Goal: Transaction & Acquisition: Book appointment/travel/reservation

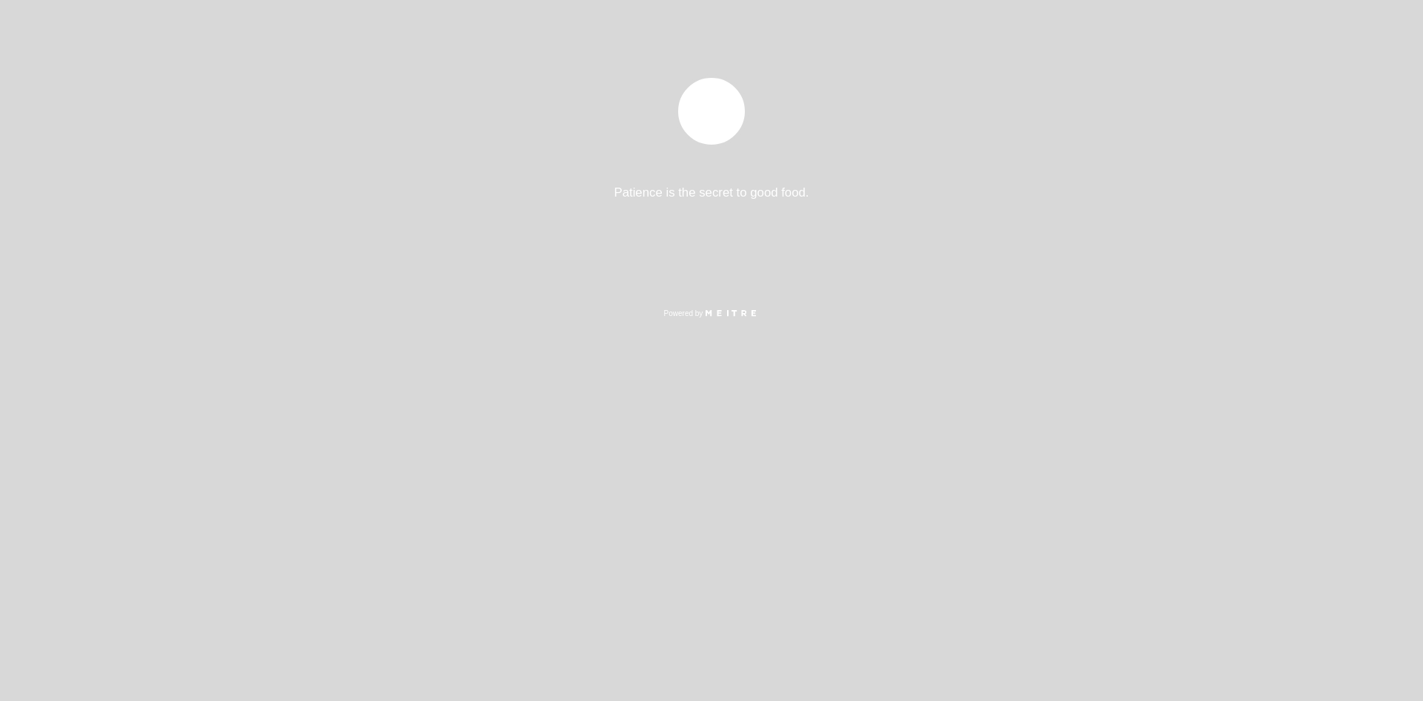
select select "es"
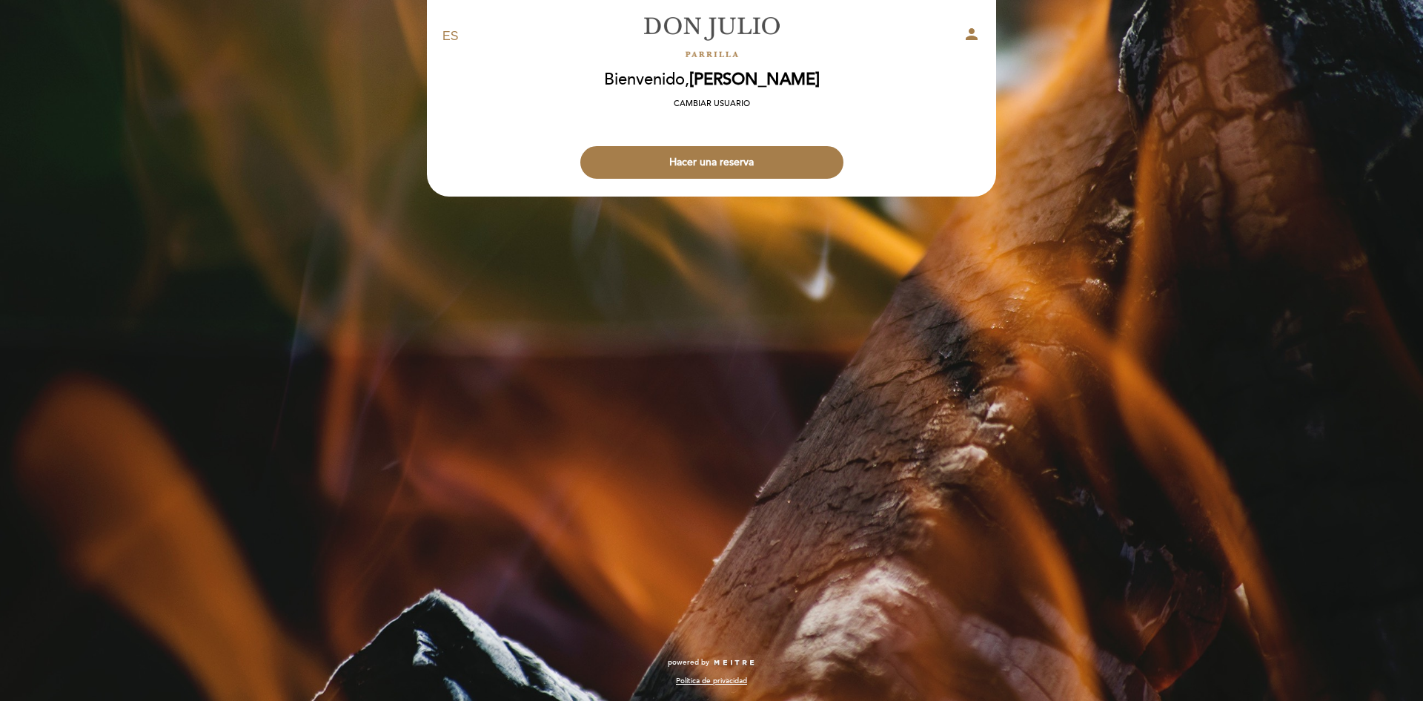
drag, startPoint x: 744, startPoint y: 172, endPoint x: 707, endPoint y: 150, distance: 42.9
click at [744, 172] on button "Hacer una reserva" at bounding box center [711, 162] width 263 height 33
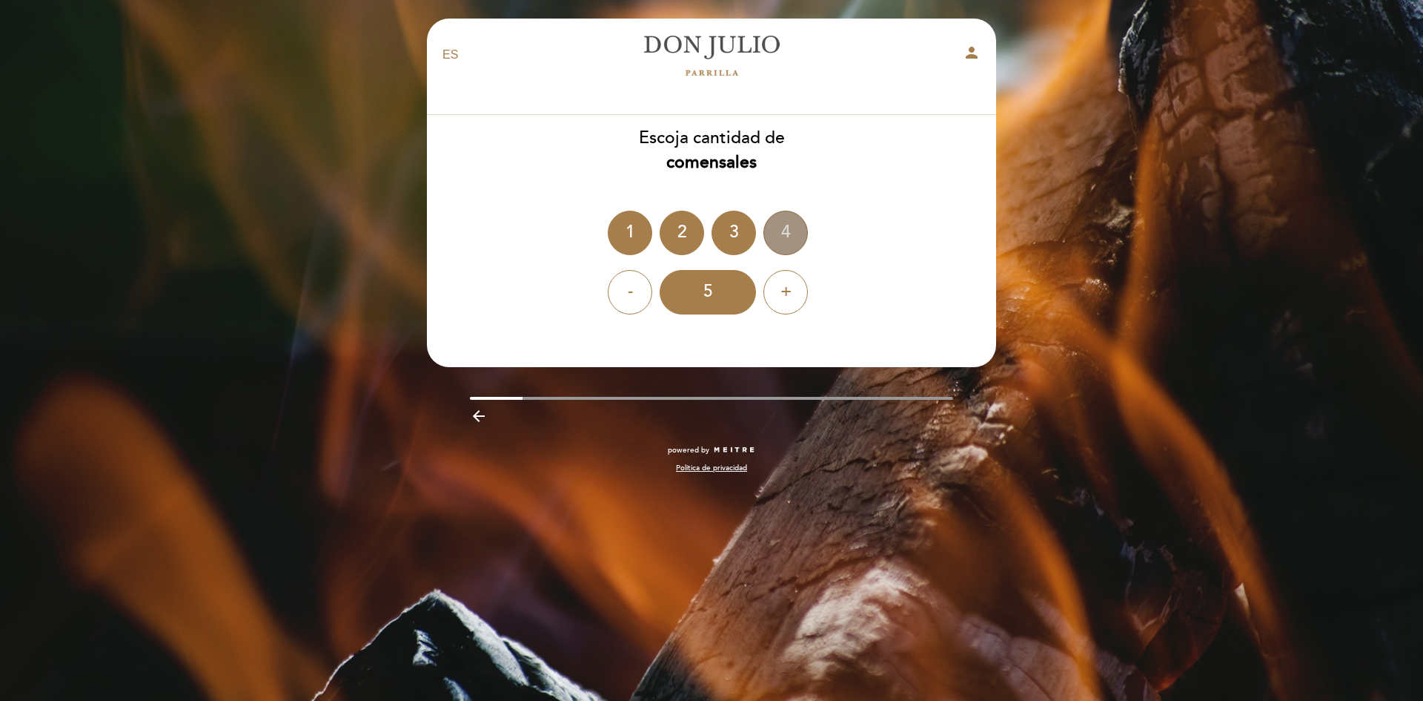
click at [787, 235] on div "4" at bounding box center [786, 233] width 44 height 44
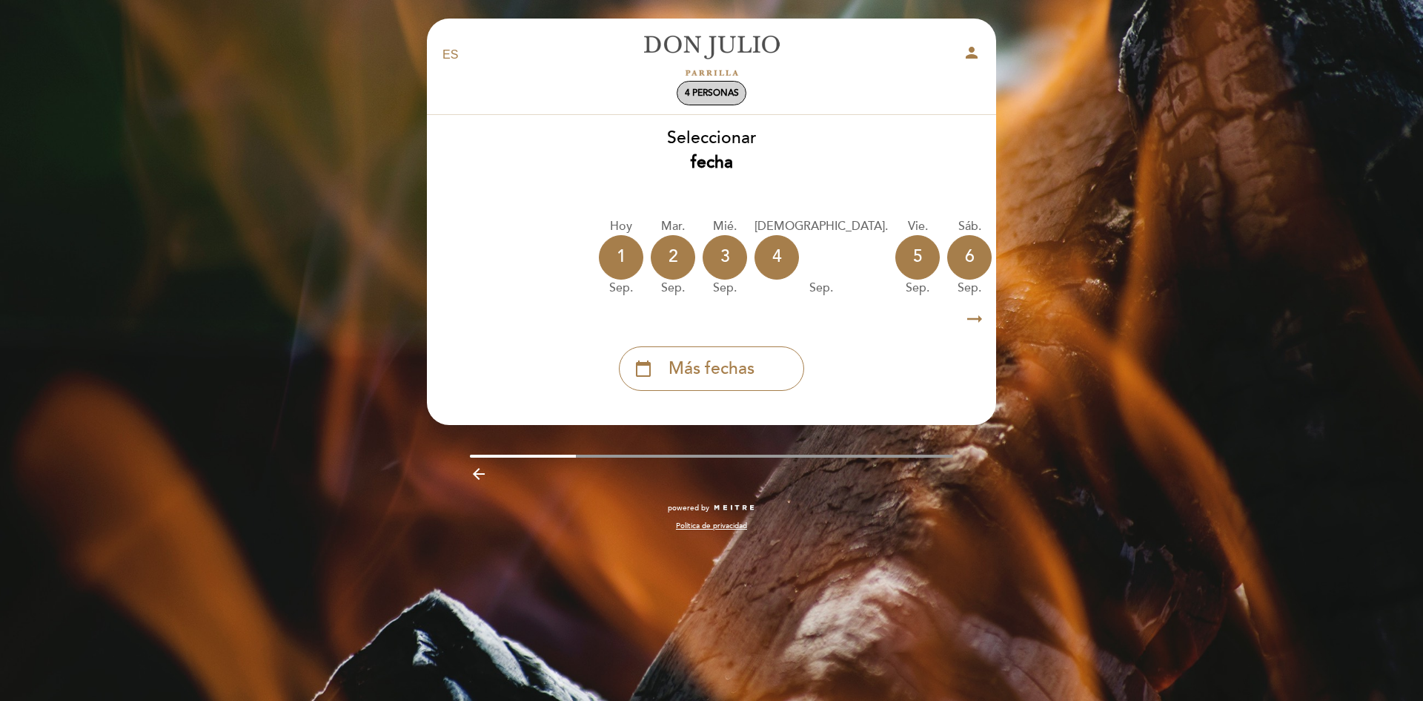
click at [724, 93] on span "4 personas" at bounding box center [712, 92] width 54 height 11
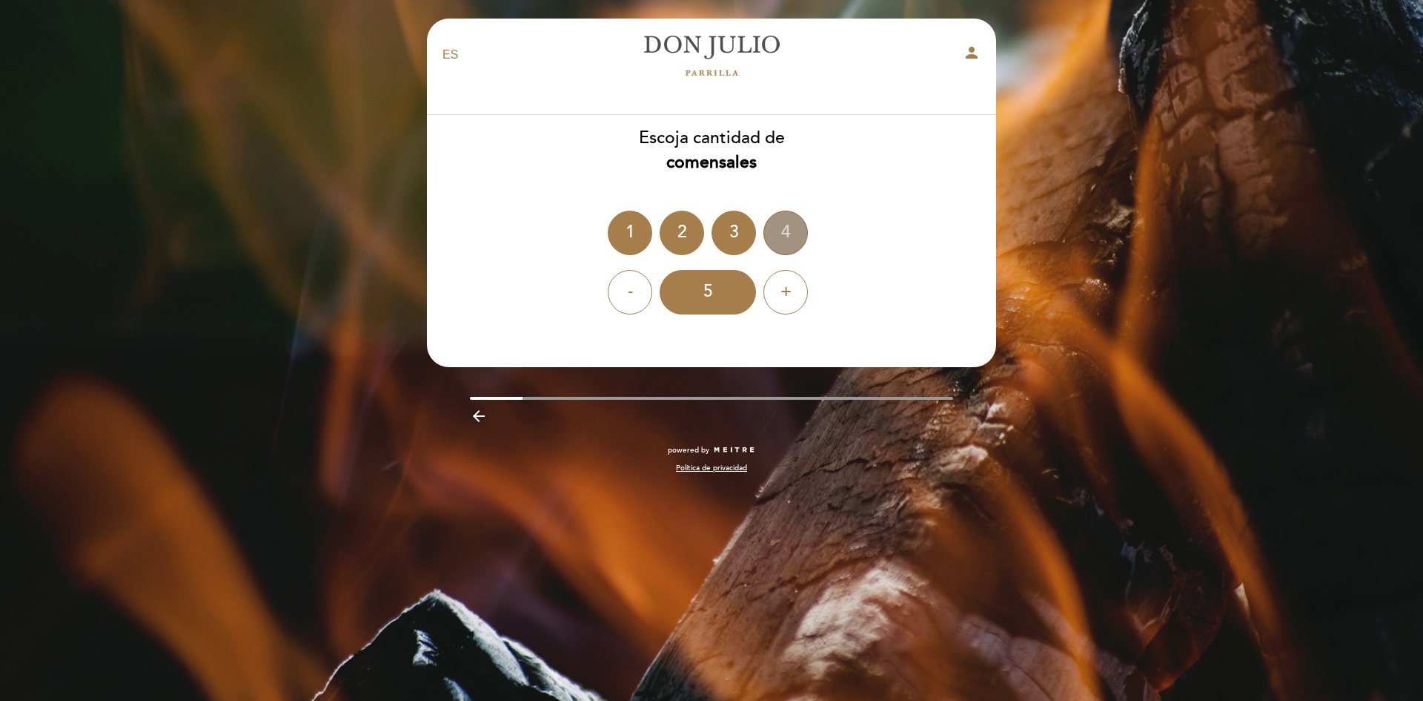
click at [784, 239] on div "4" at bounding box center [786, 233] width 44 height 44
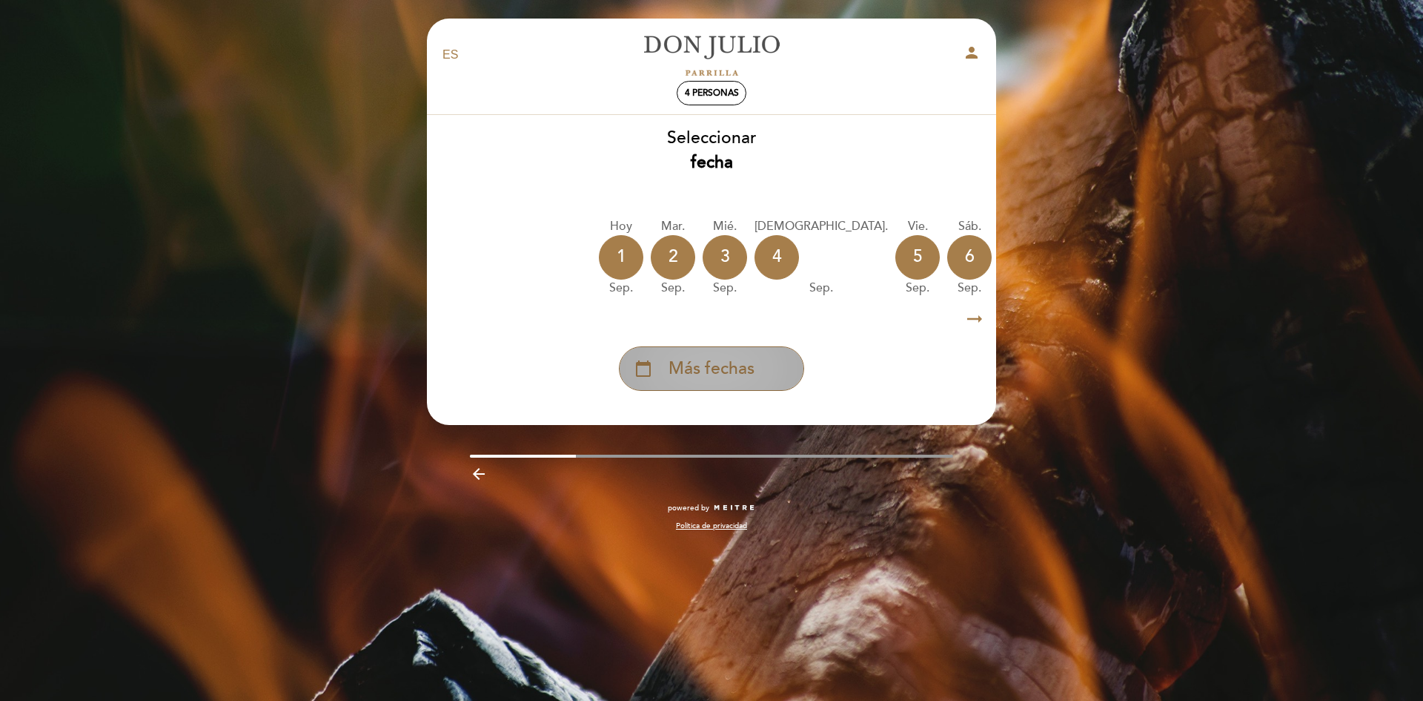
click at [686, 371] on span "Más fechas" at bounding box center [712, 369] width 86 height 24
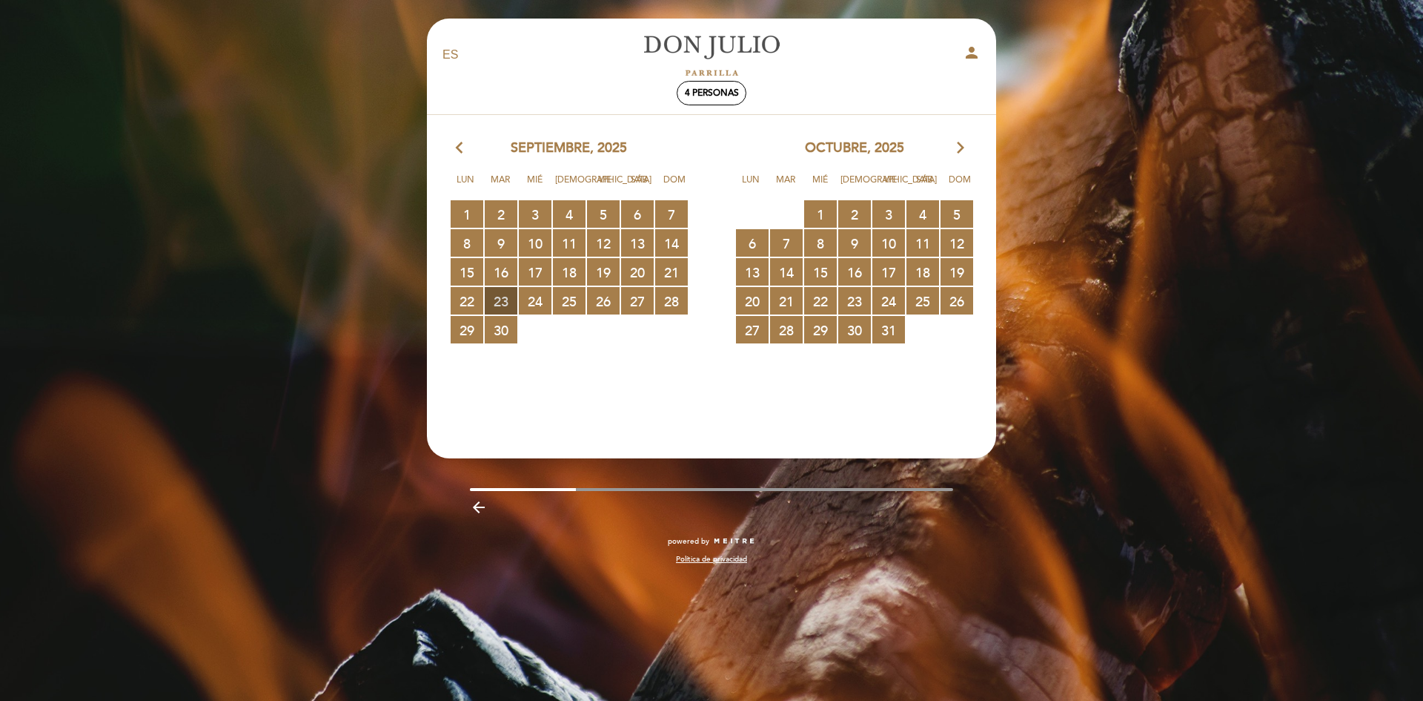
click at [506, 307] on span "23 RESERVAS DISPONIBLES" at bounding box center [501, 300] width 33 height 27
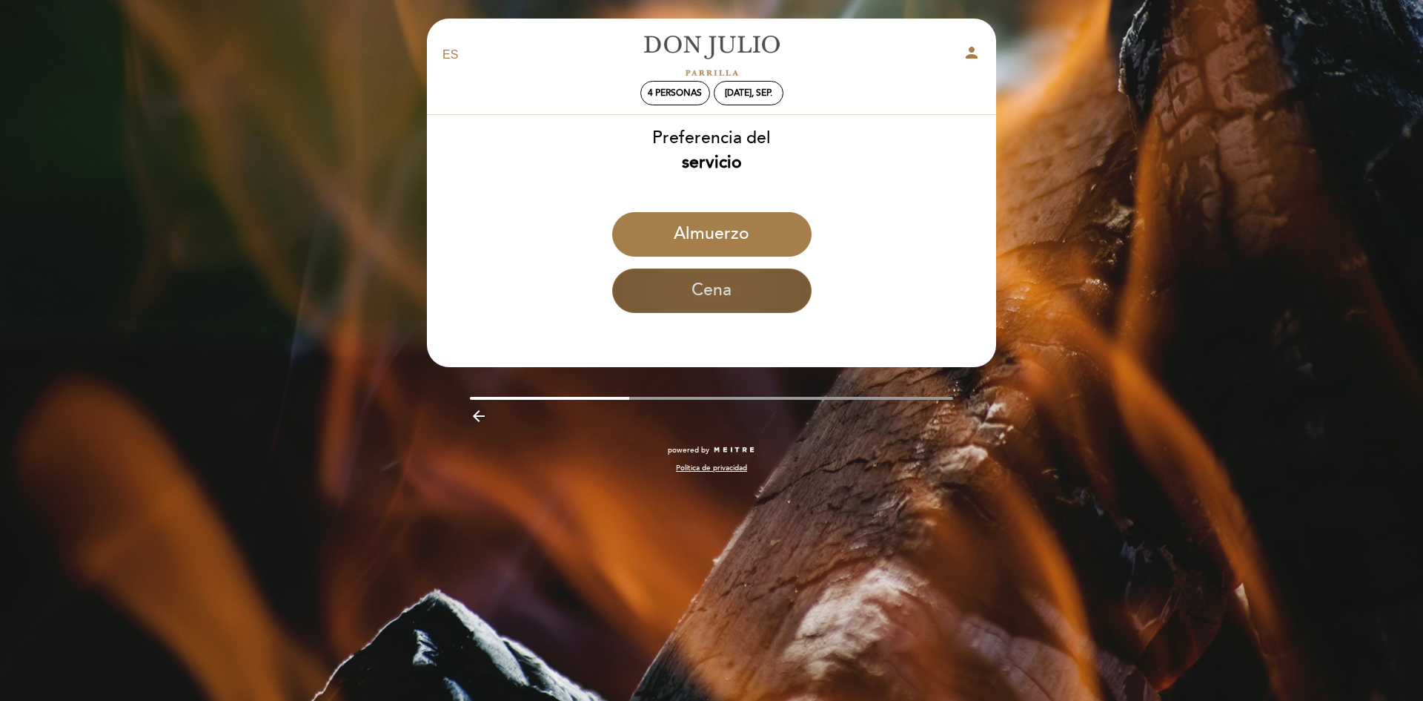
click at [699, 296] on button "Cena" at bounding box center [711, 290] width 199 height 44
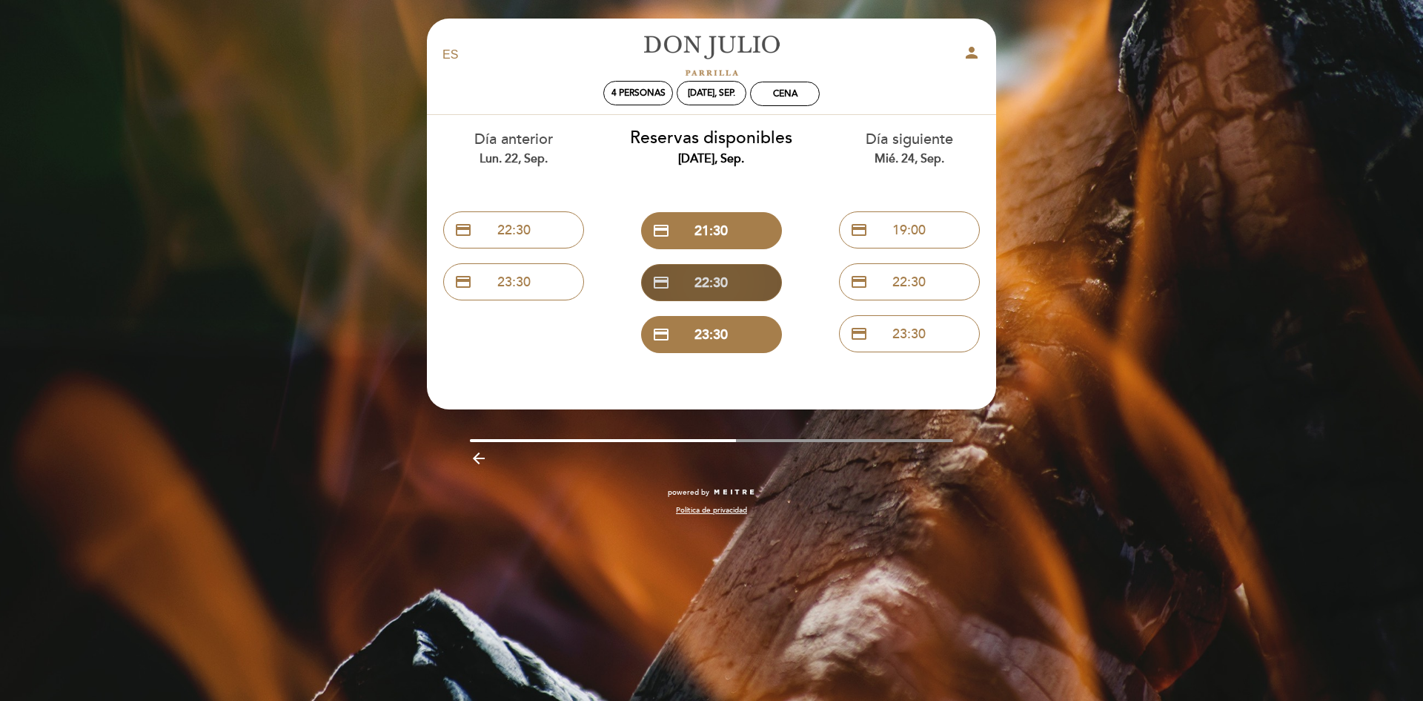
click at [703, 288] on button "credit_card 22:30" at bounding box center [711, 282] width 141 height 37
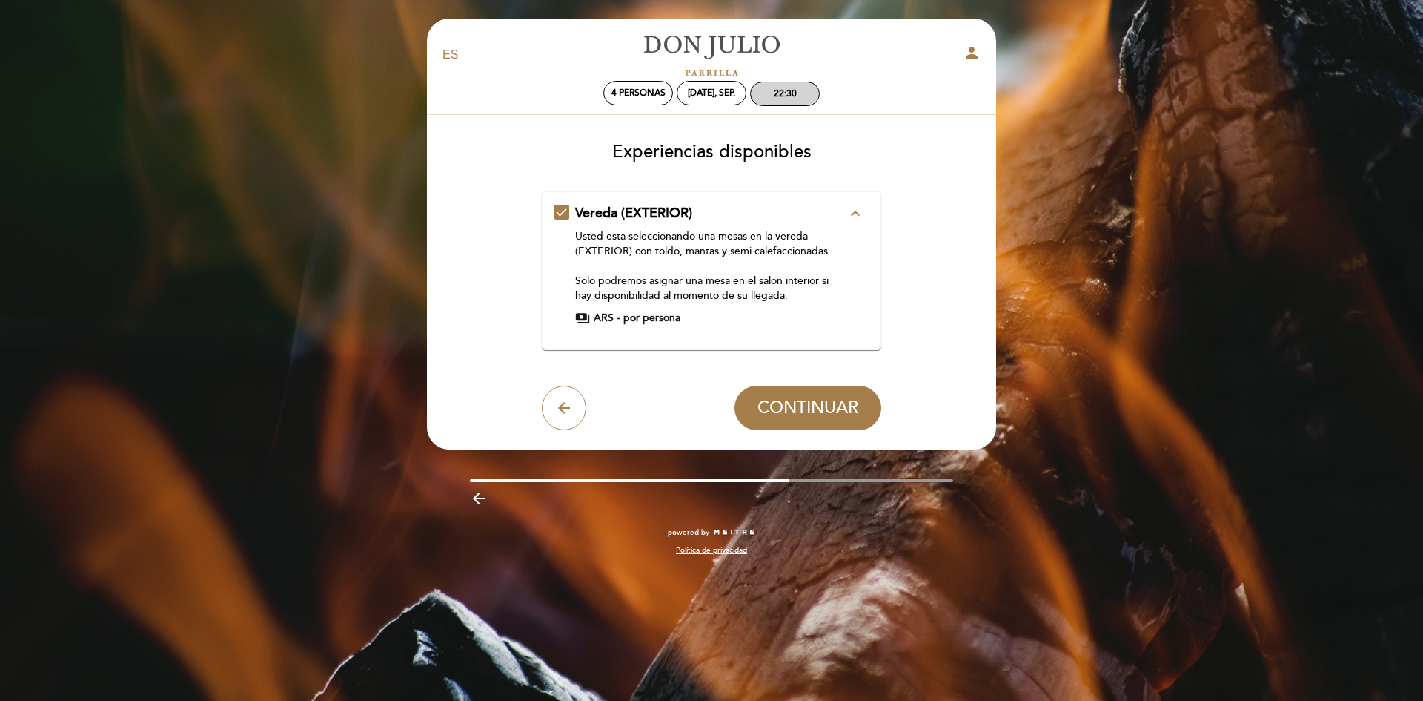
click at [793, 87] on div "22:30" at bounding box center [785, 93] width 68 height 23
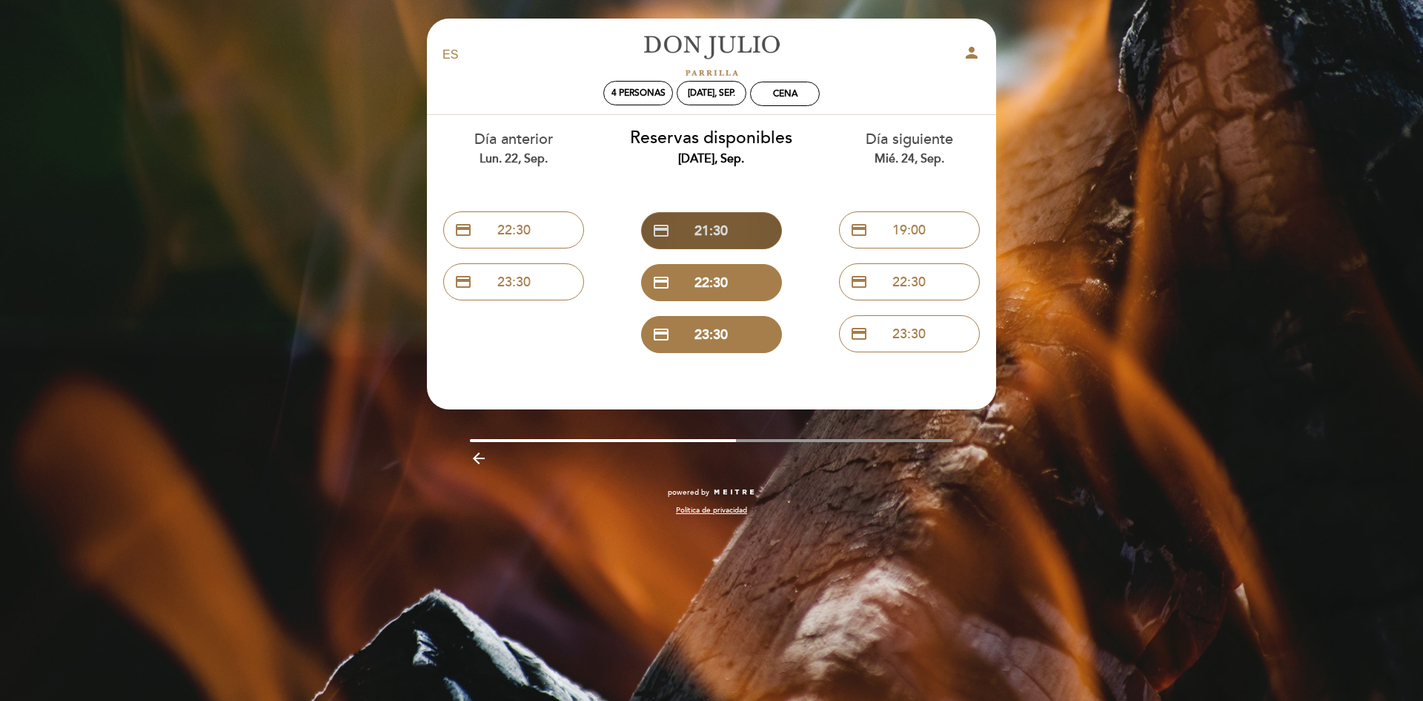
click at [716, 228] on button "credit_card 21:30" at bounding box center [711, 230] width 141 height 37
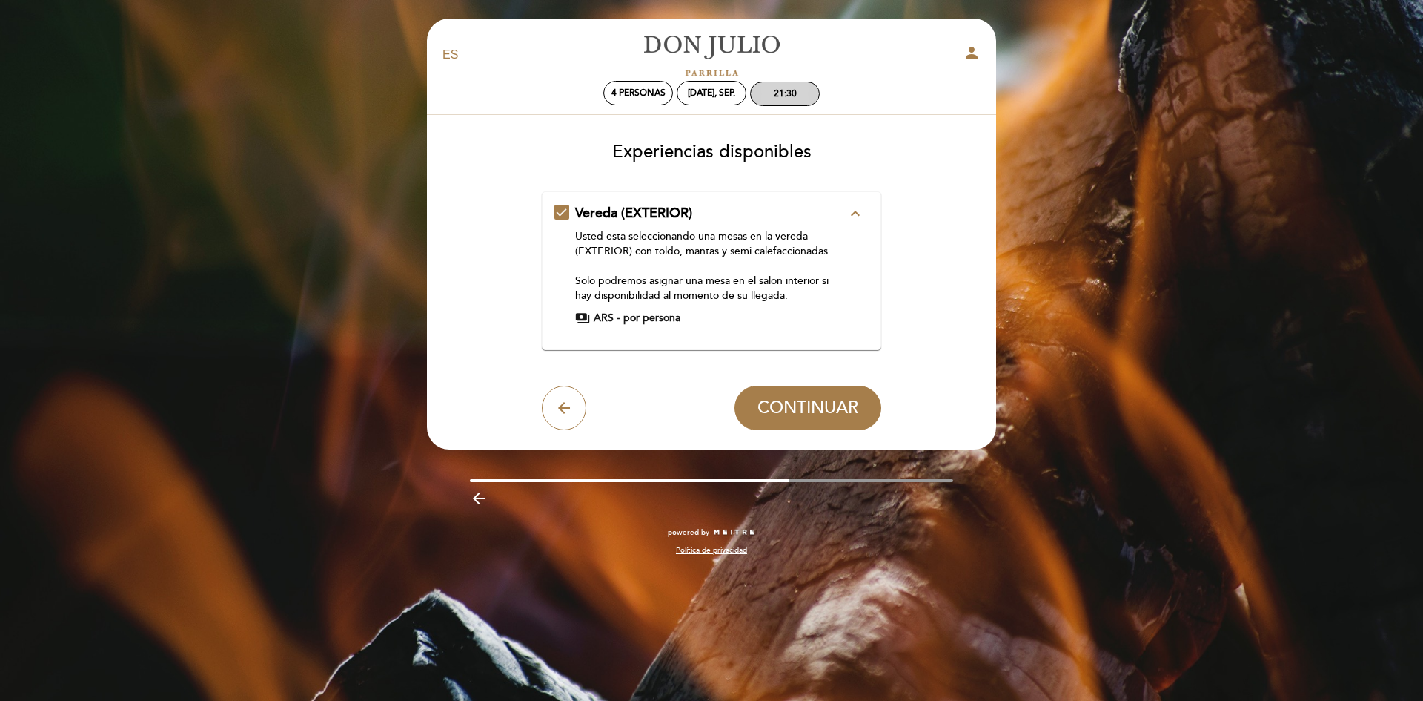
click at [768, 93] on div "21:30" at bounding box center [785, 93] width 68 height 23
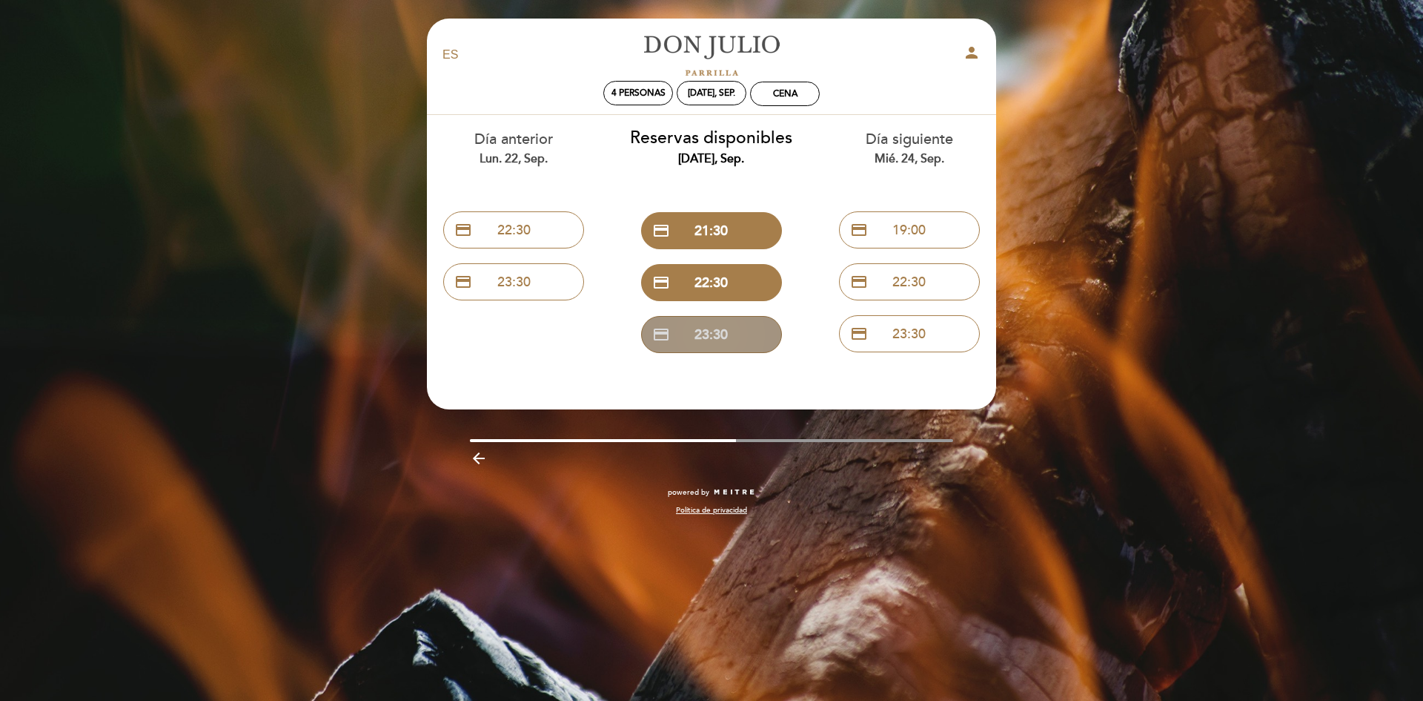
click at [721, 337] on button "credit_card 23:30" at bounding box center [711, 334] width 141 height 37
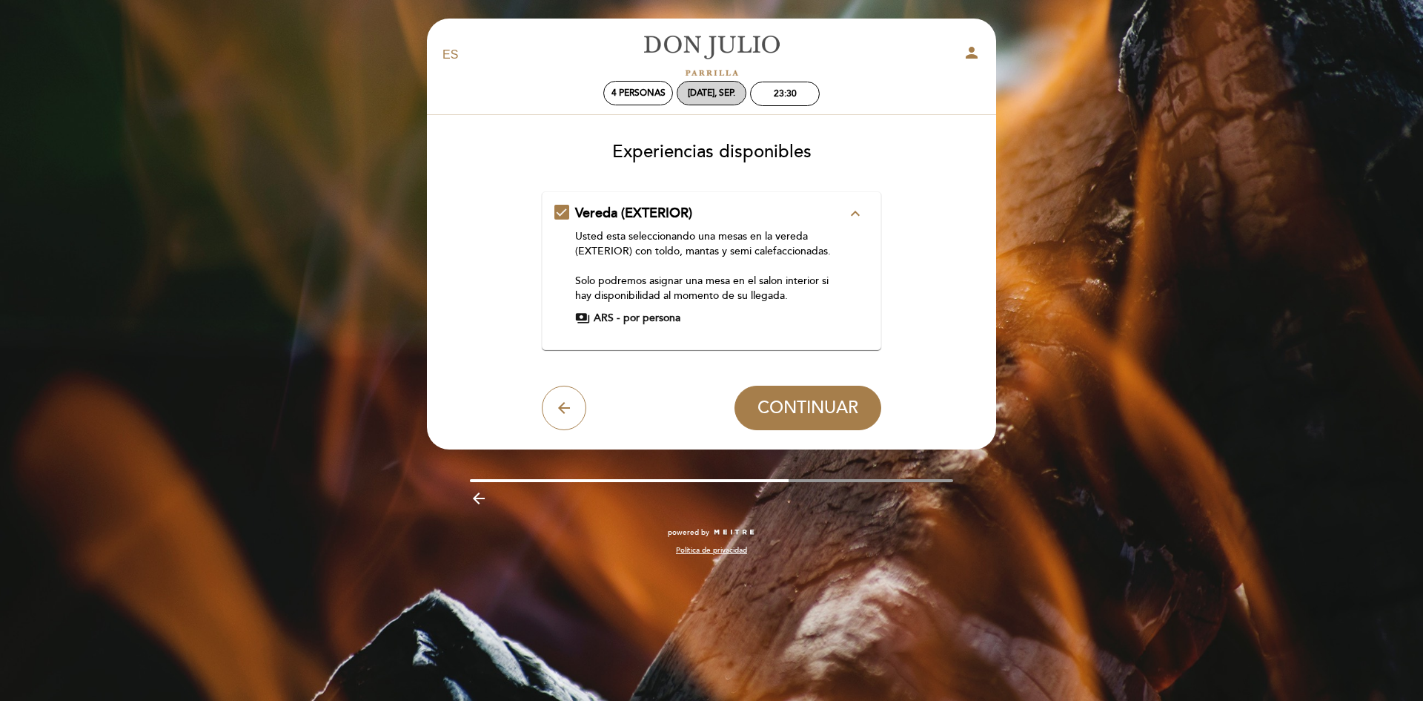
click at [733, 100] on div "[DATE], sep." at bounding box center [712, 93] width 70 height 24
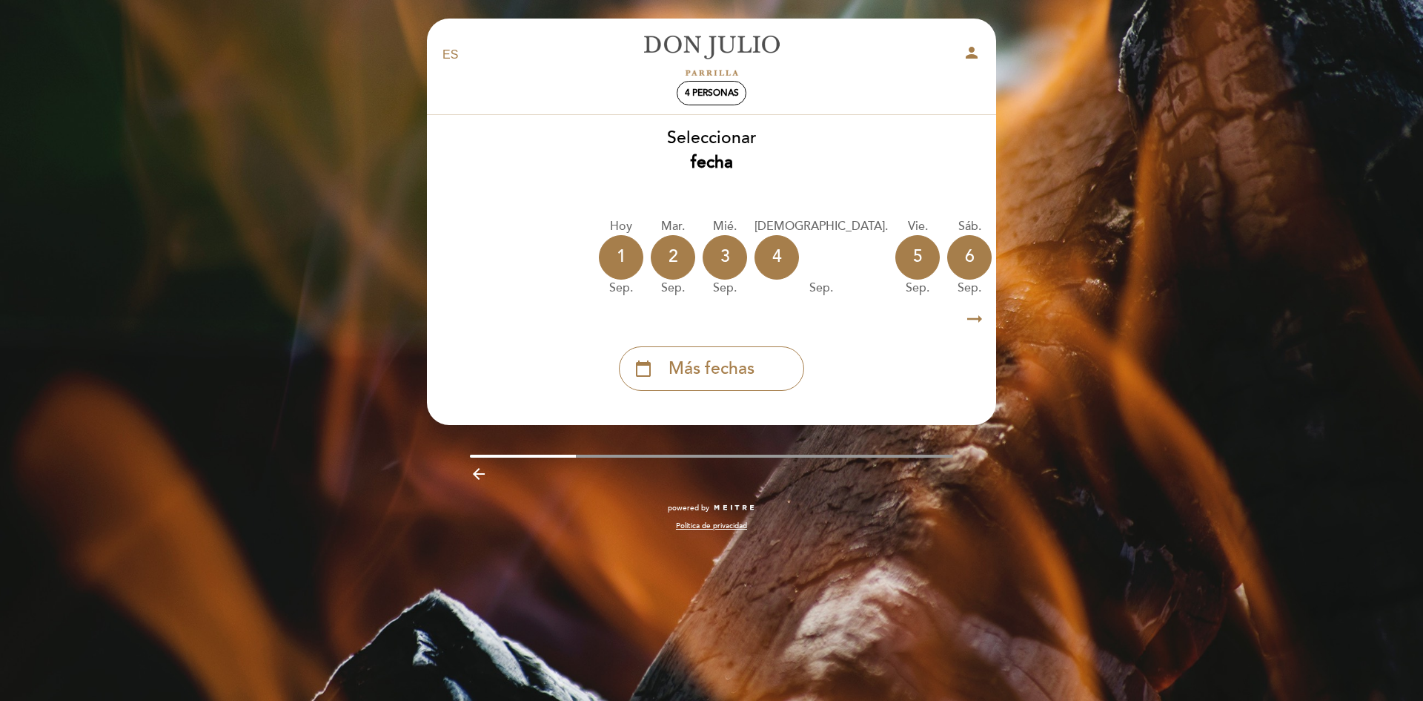
drag, startPoint x: 727, startPoint y: 375, endPoint x: 707, endPoint y: 370, distance: 20.7
click at [727, 377] on span "Más fechas" at bounding box center [712, 369] width 86 height 24
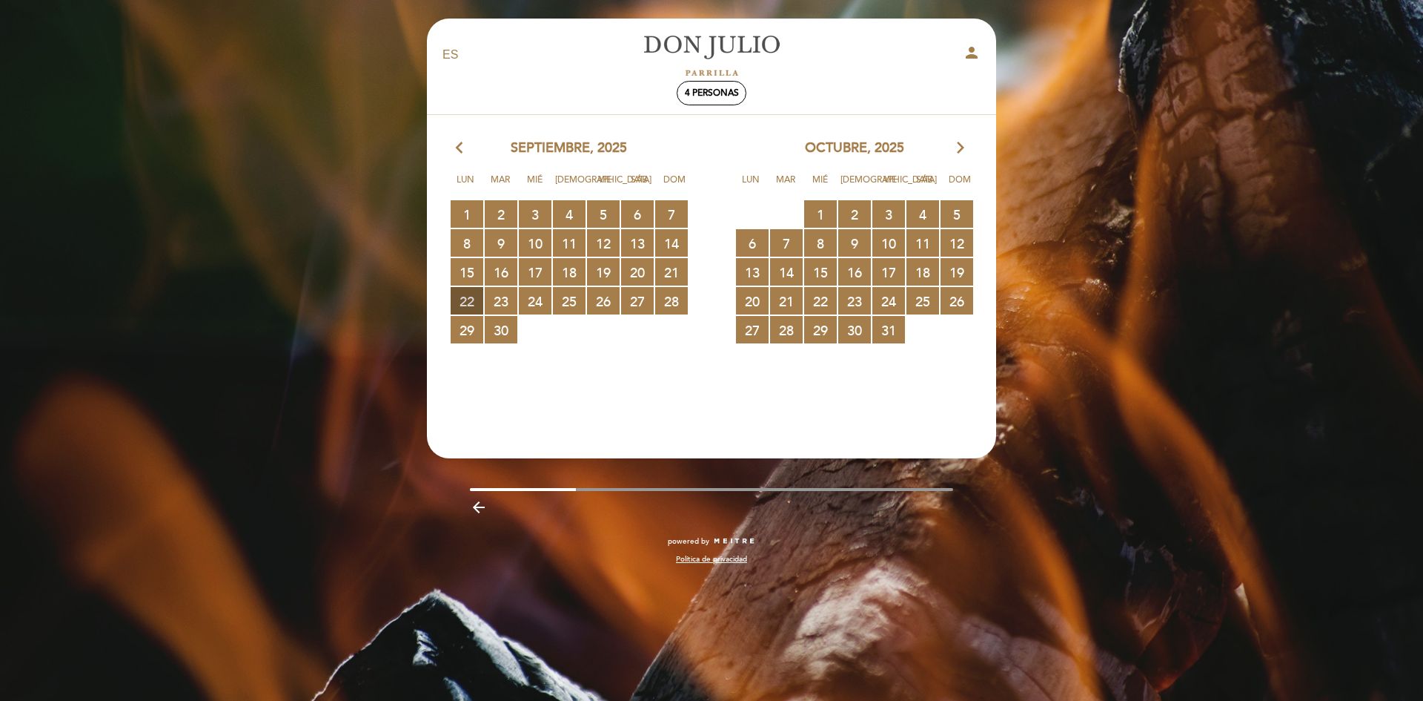
click at [461, 297] on span "22 RESERVAS DISPONIBLES" at bounding box center [467, 300] width 33 height 27
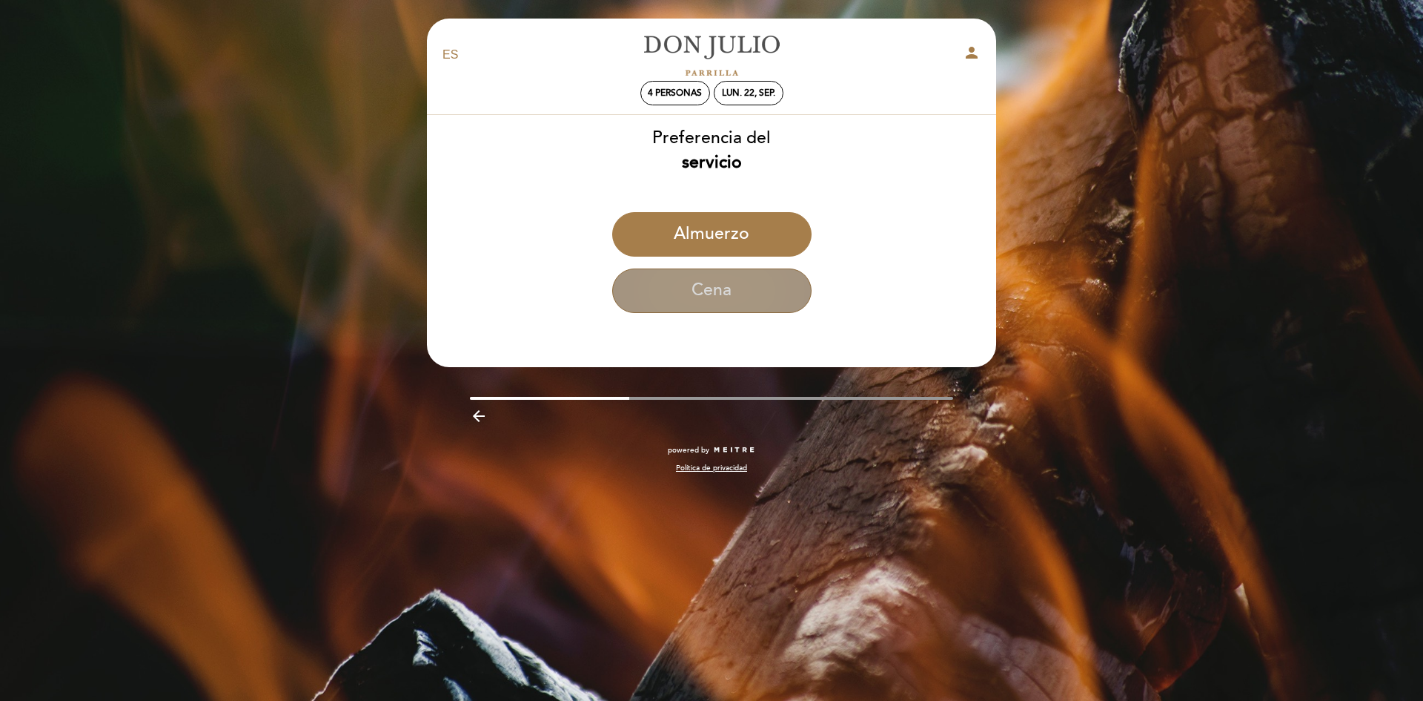
click at [729, 290] on button "Cena" at bounding box center [711, 290] width 199 height 44
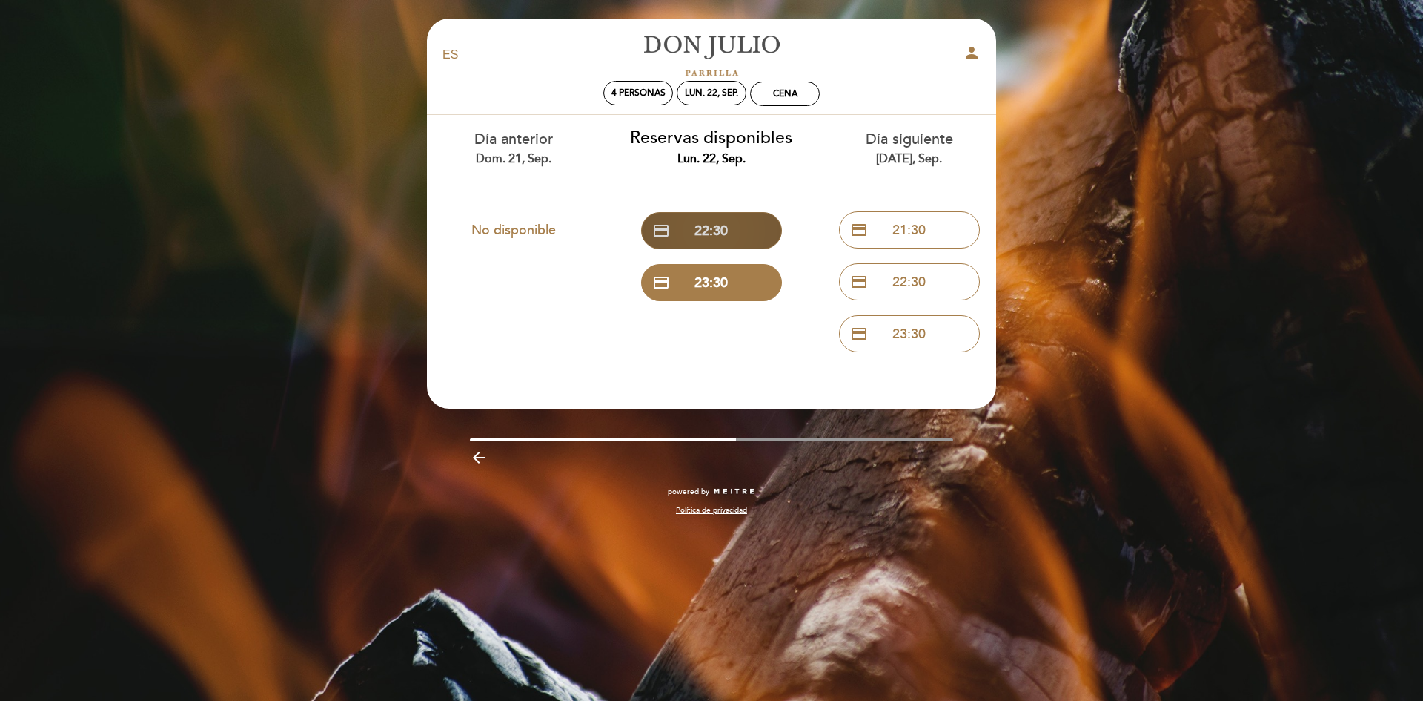
click at [735, 228] on button "credit_card 22:30" at bounding box center [711, 230] width 141 height 37
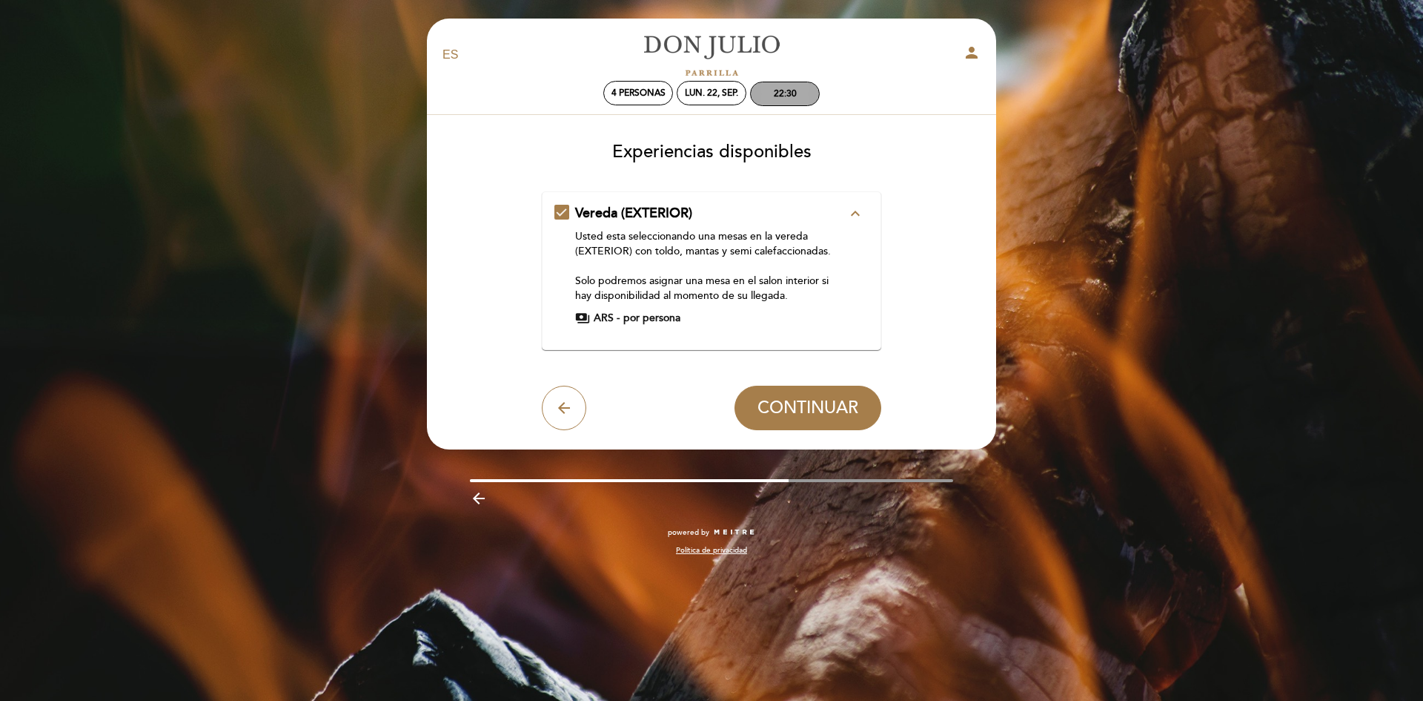
click at [780, 94] on div "22:30" at bounding box center [785, 93] width 23 height 11
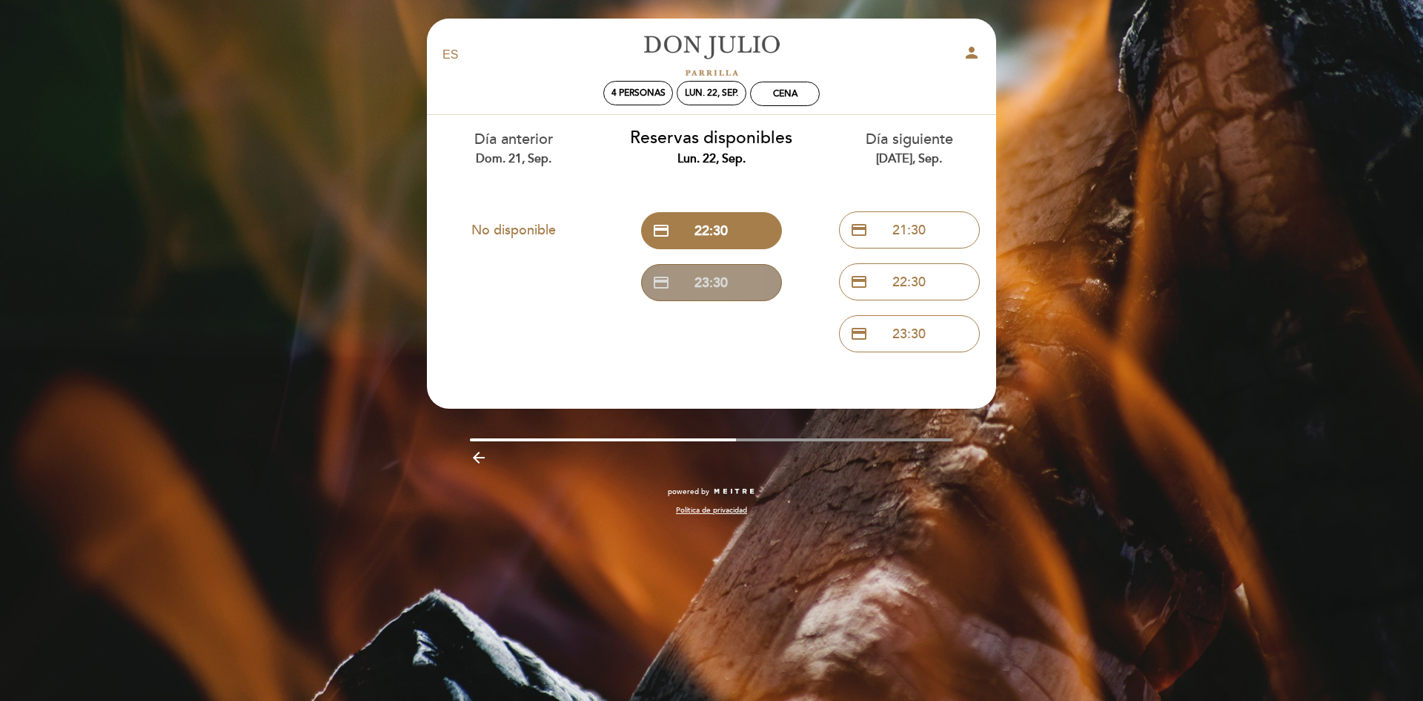
click at [718, 288] on button "credit_card 23:30" at bounding box center [711, 282] width 141 height 37
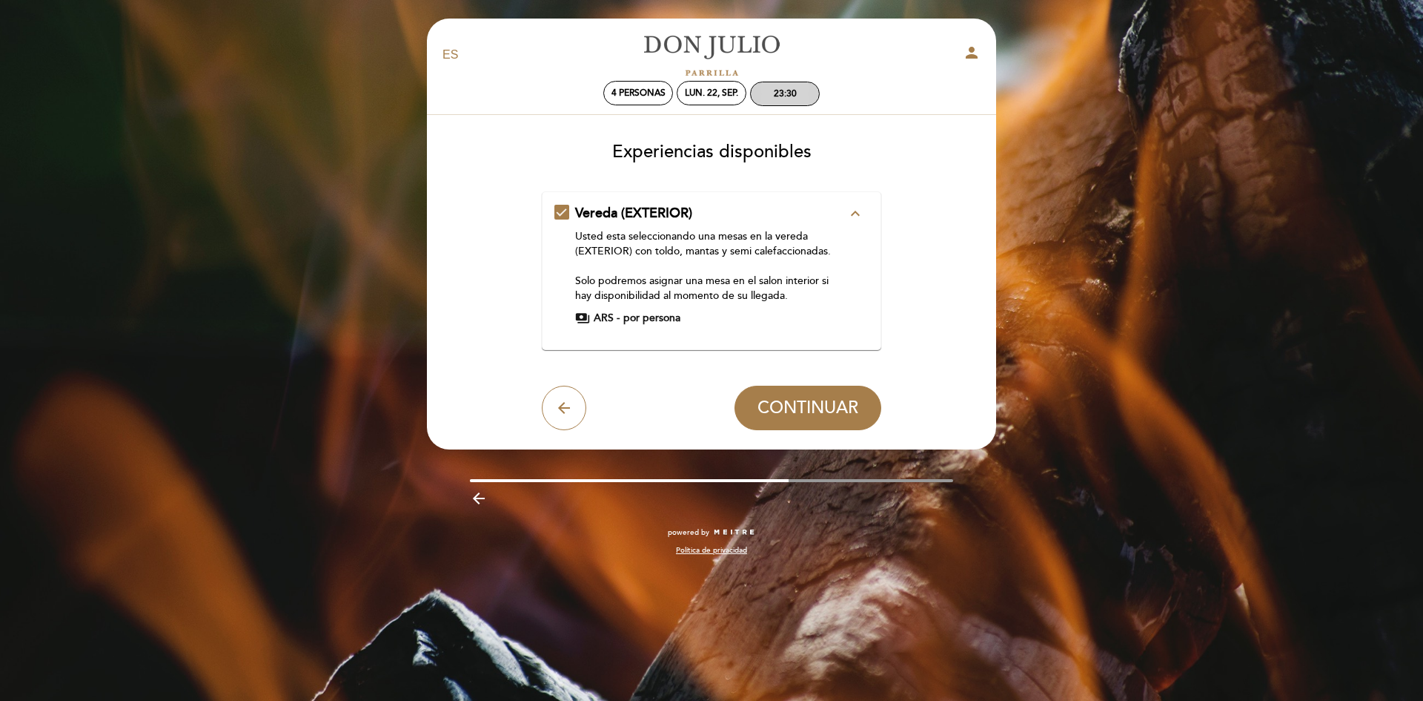
click at [776, 98] on div "23:30" at bounding box center [785, 93] width 23 height 11
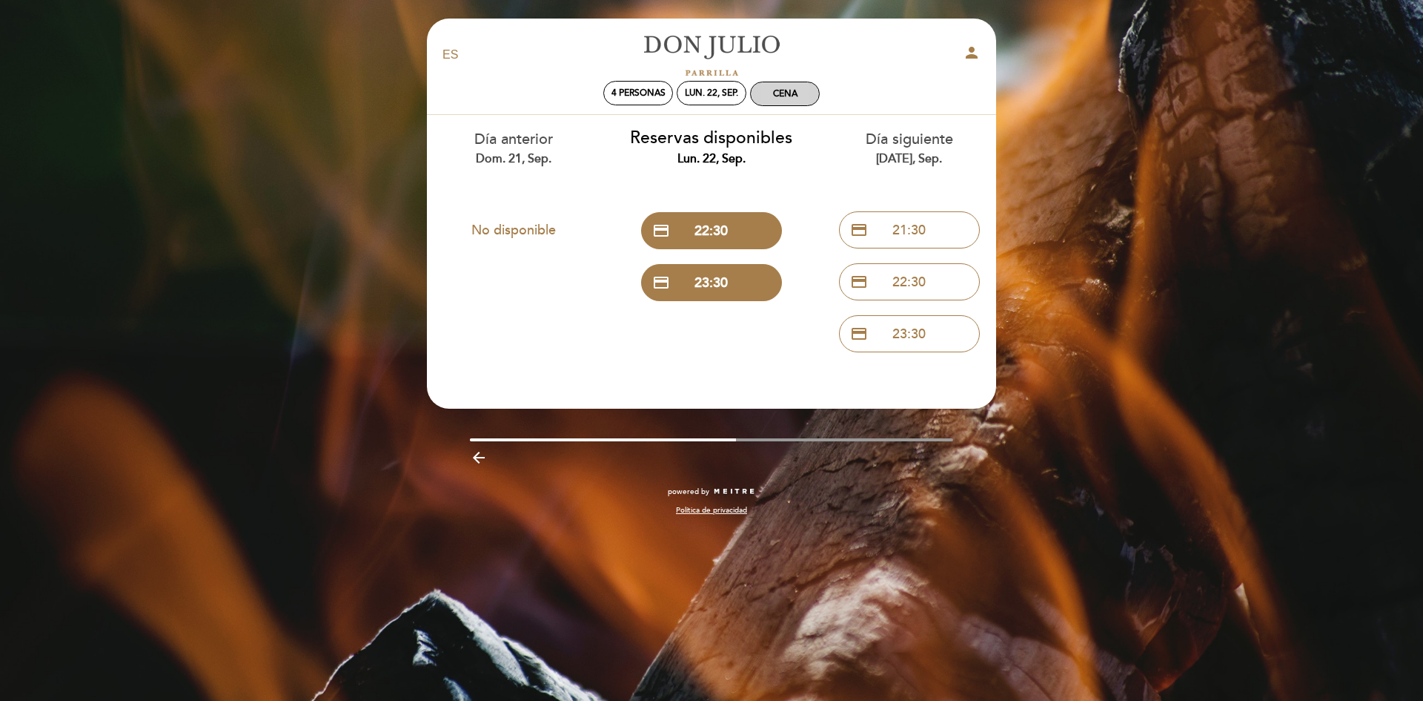
click at [805, 91] on div "Cena" at bounding box center [785, 93] width 68 height 23
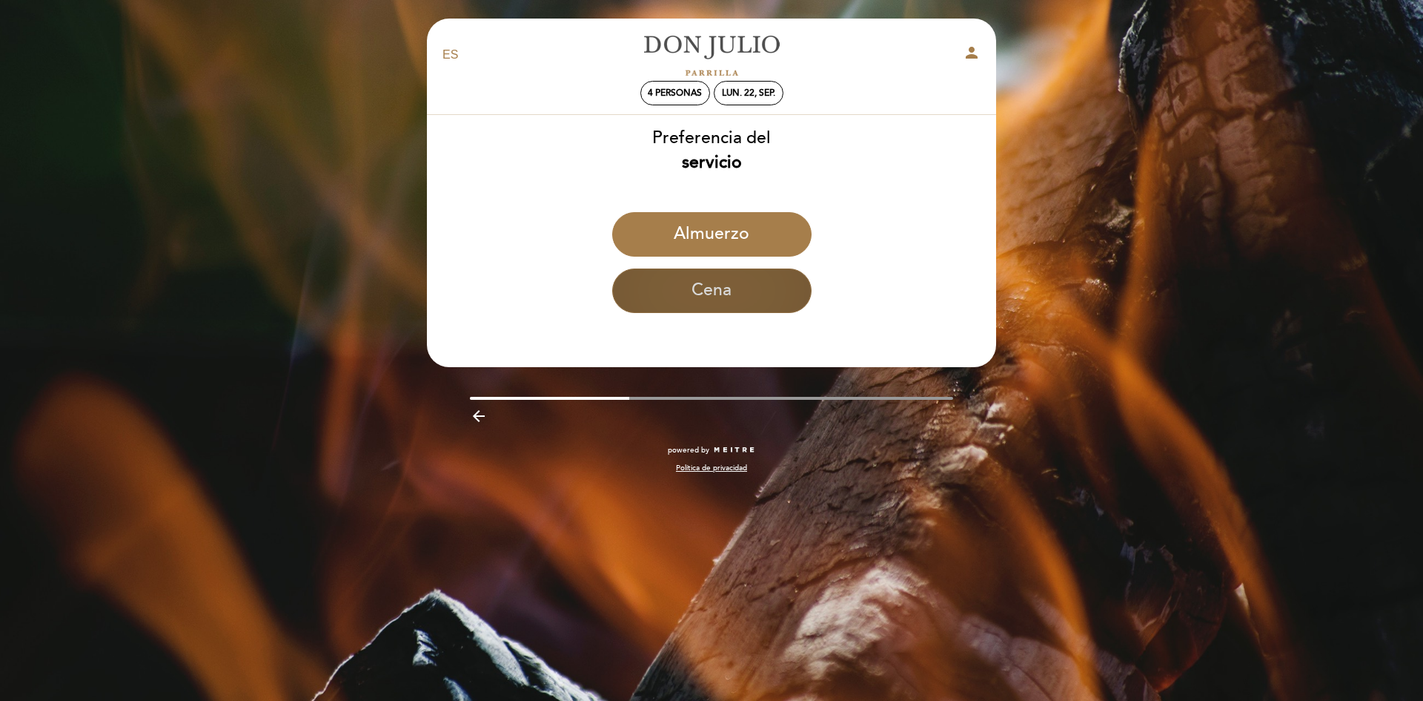
click at [697, 291] on button "Cena" at bounding box center [711, 290] width 199 height 44
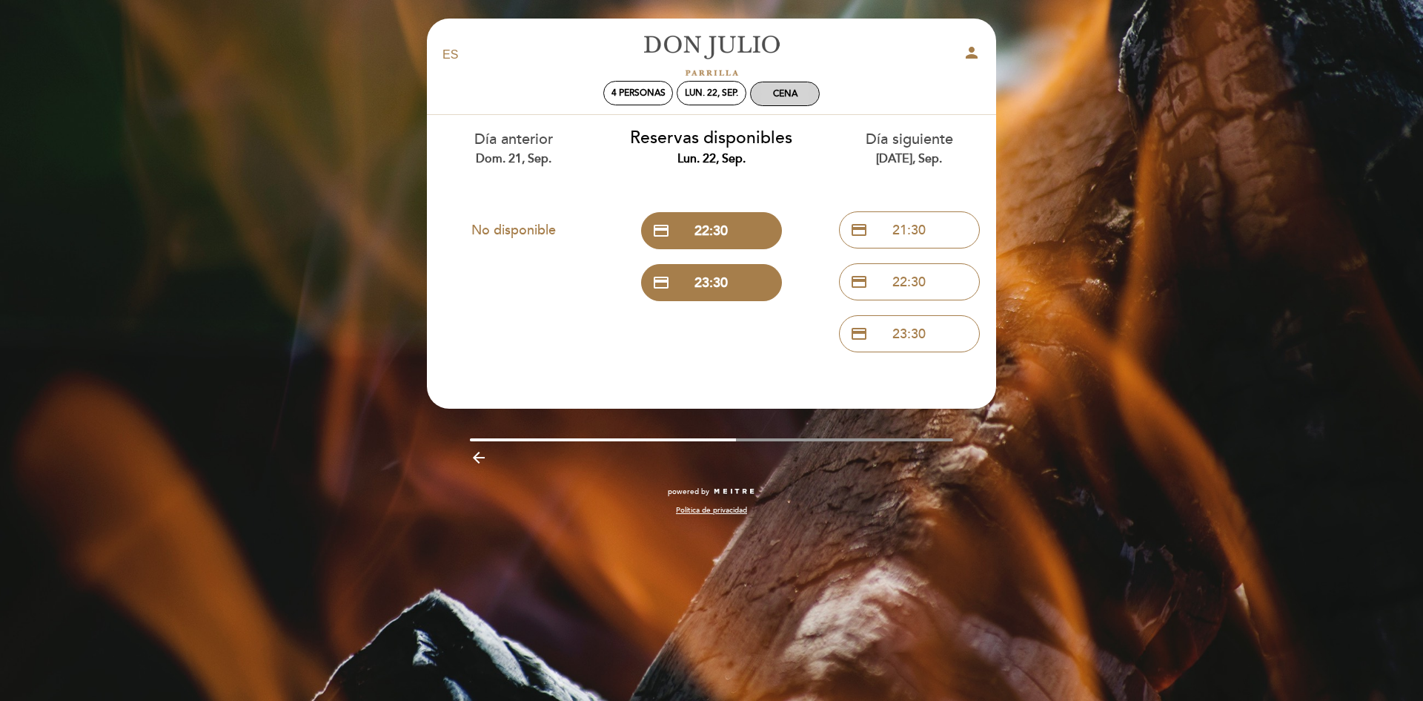
click at [808, 99] on div "Cena" at bounding box center [785, 93] width 68 height 23
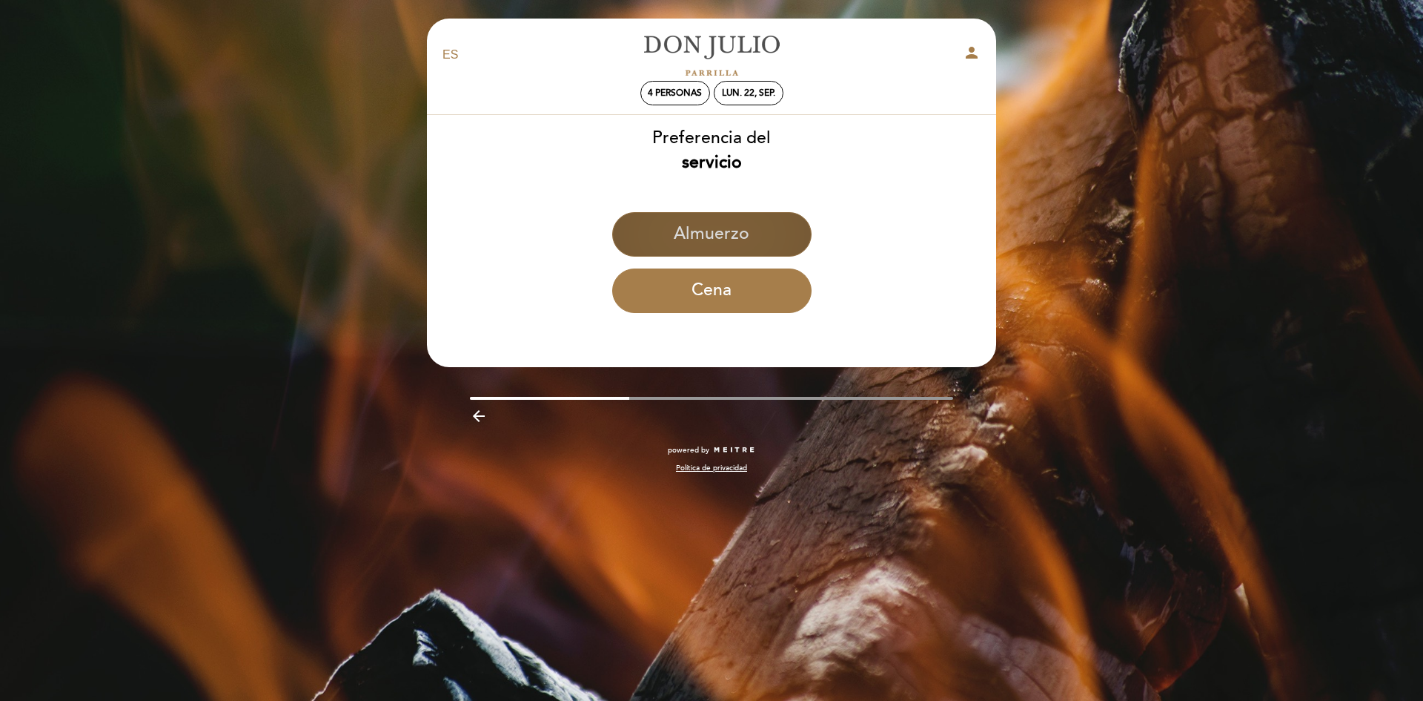
click at [717, 238] on button "Almuerzo" at bounding box center [711, 234] width 199 height 44
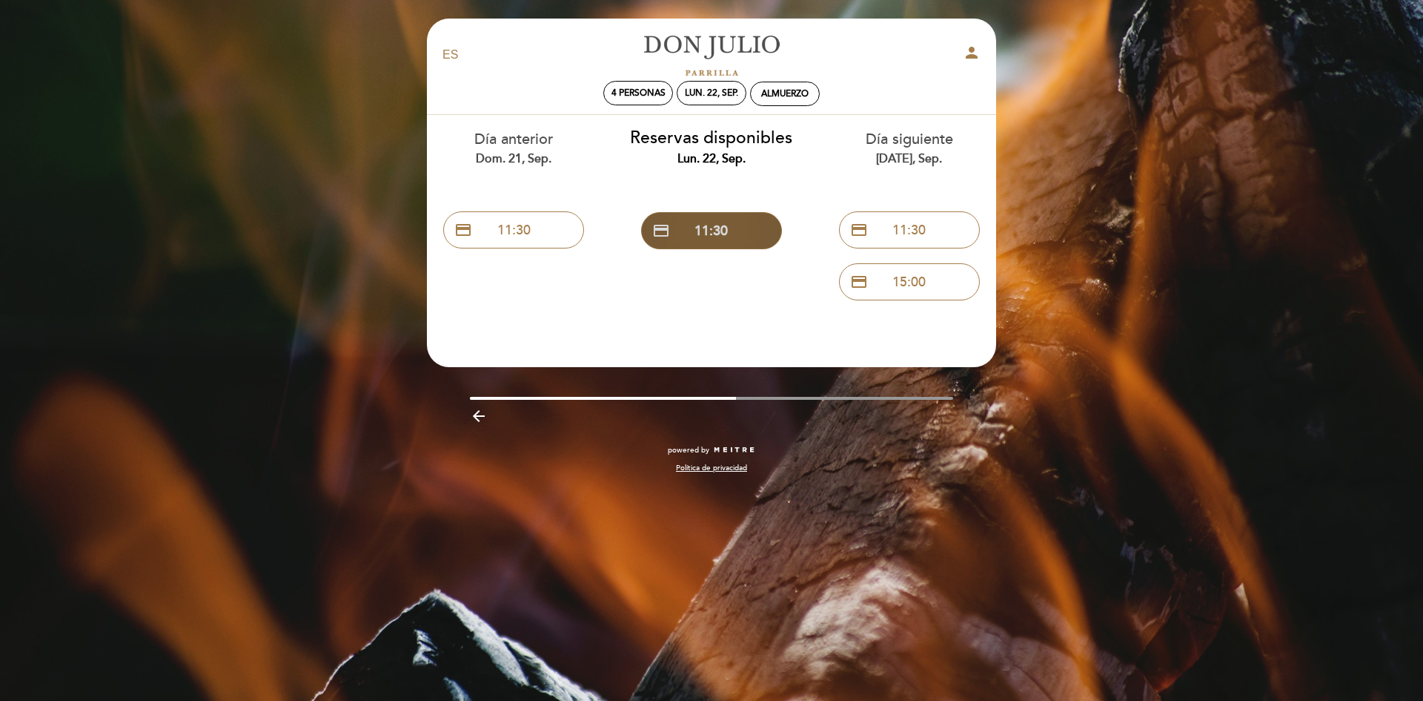
click at [735, 239] on button "credit_card 11:30" at bounding box center [711, 230] width 141 height 37
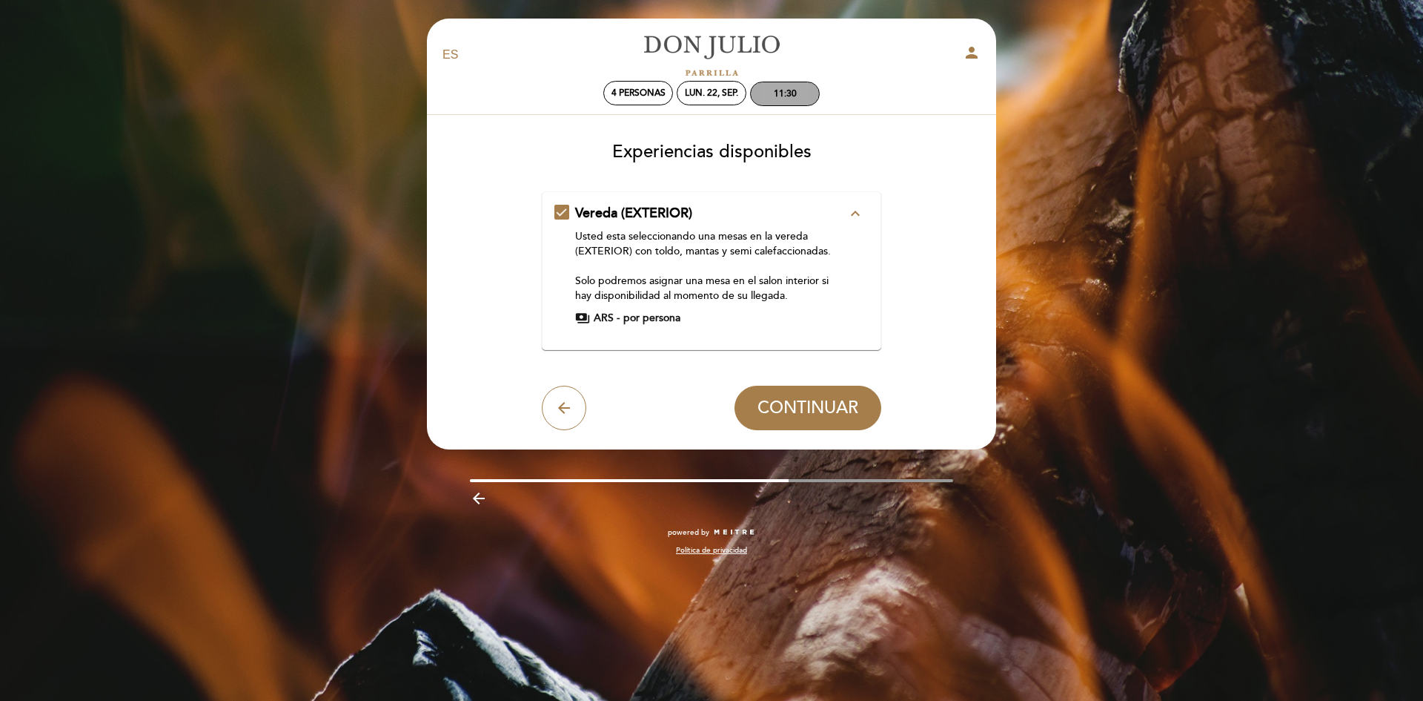
click at [786, 99] on div "11:30" at bounding box center [785, 93] width 68 height 23
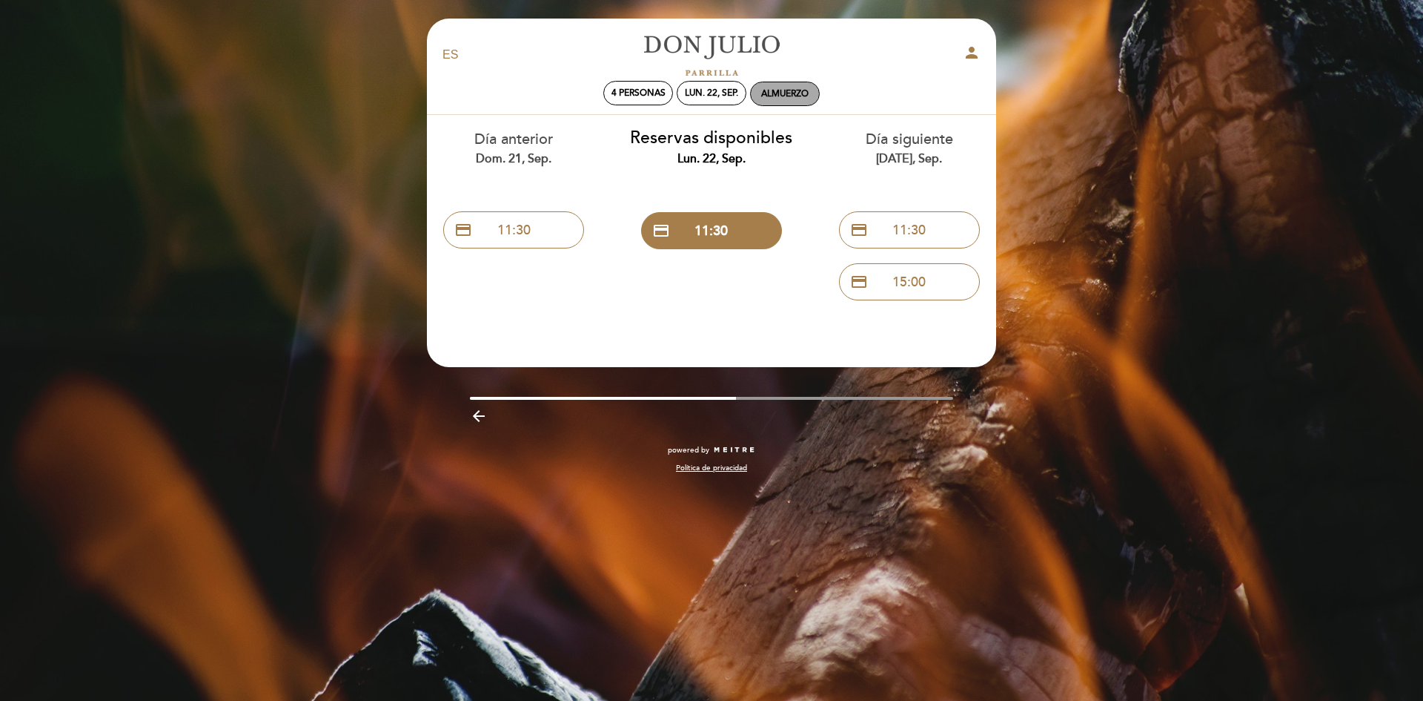
click at [785, 99] on div "Almuerzo" at bounding box center [784, 93] width 47 height 11
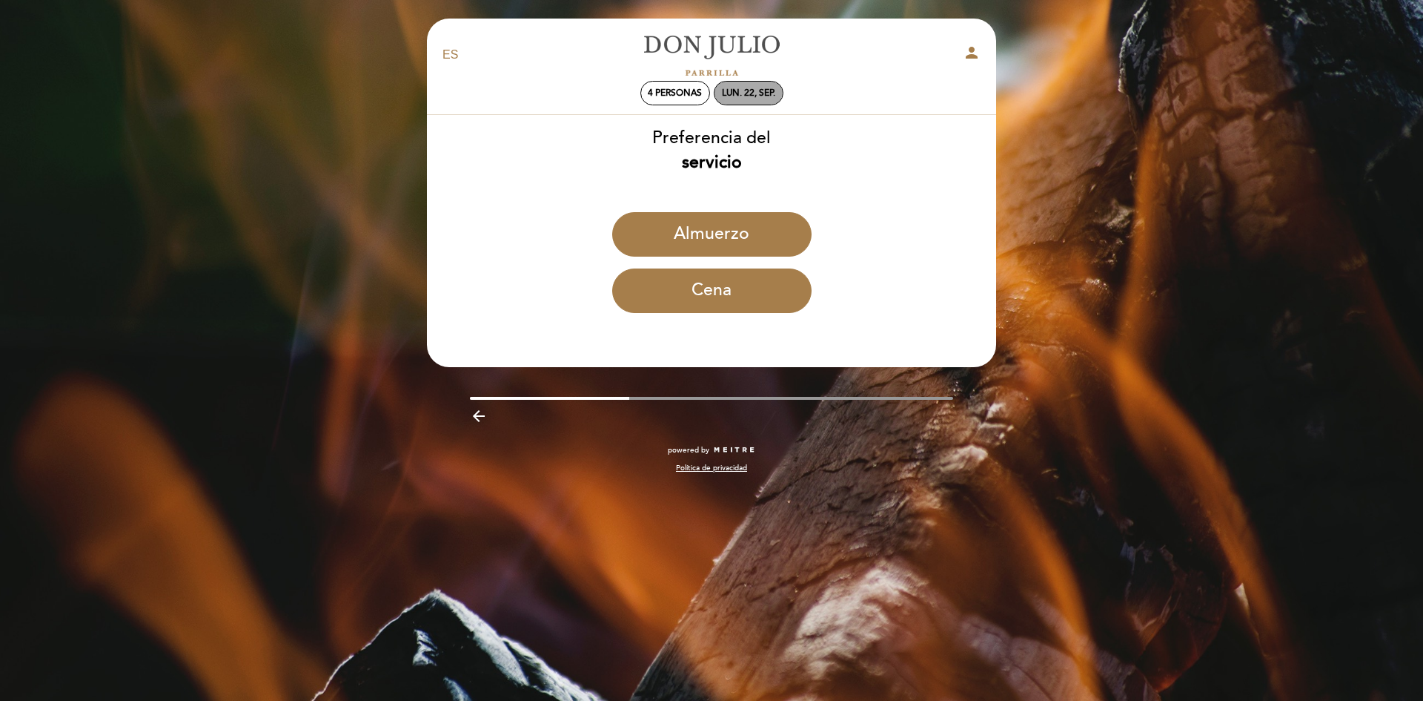
click at [738, 98] on div "lun. 22, sep." at bounding box center [748, 92] width 53 height 11
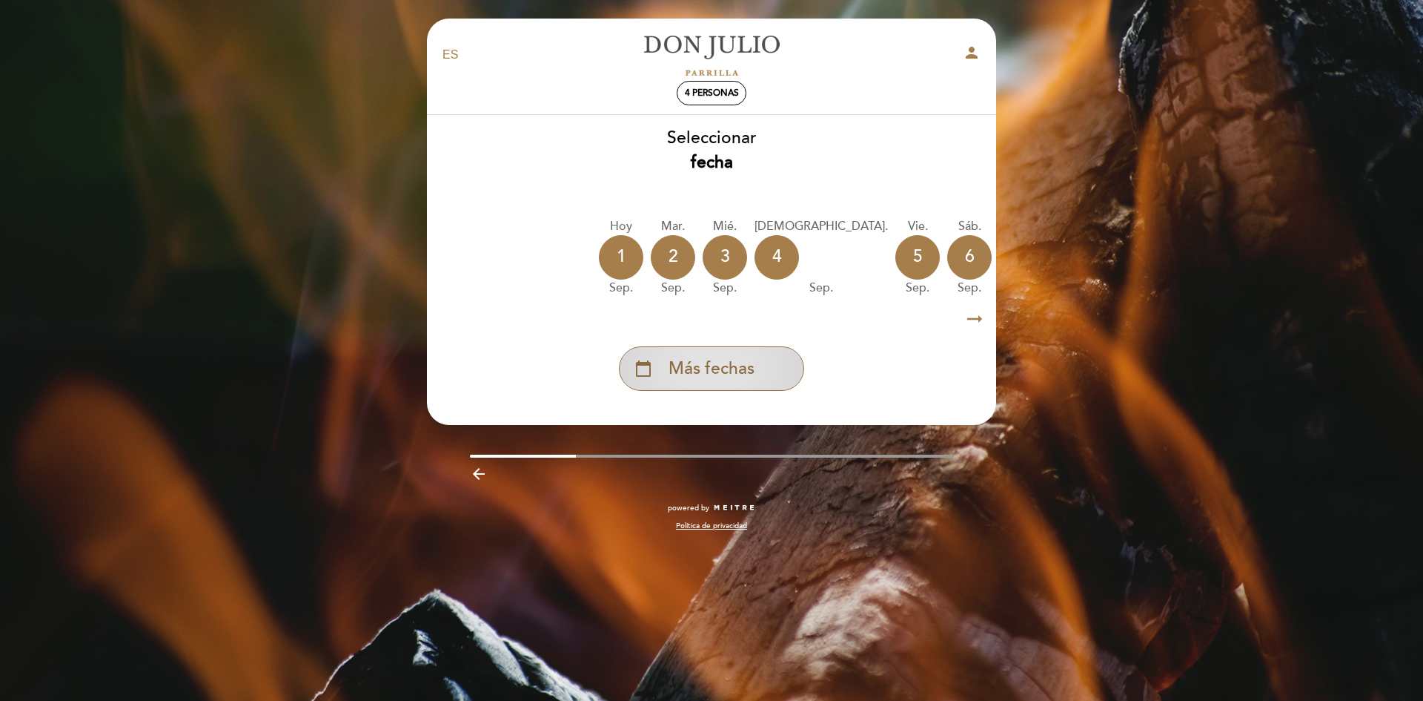
click at [721, 379] on span "Más fechas" at bounding box center [712, 369] width 86 height 24
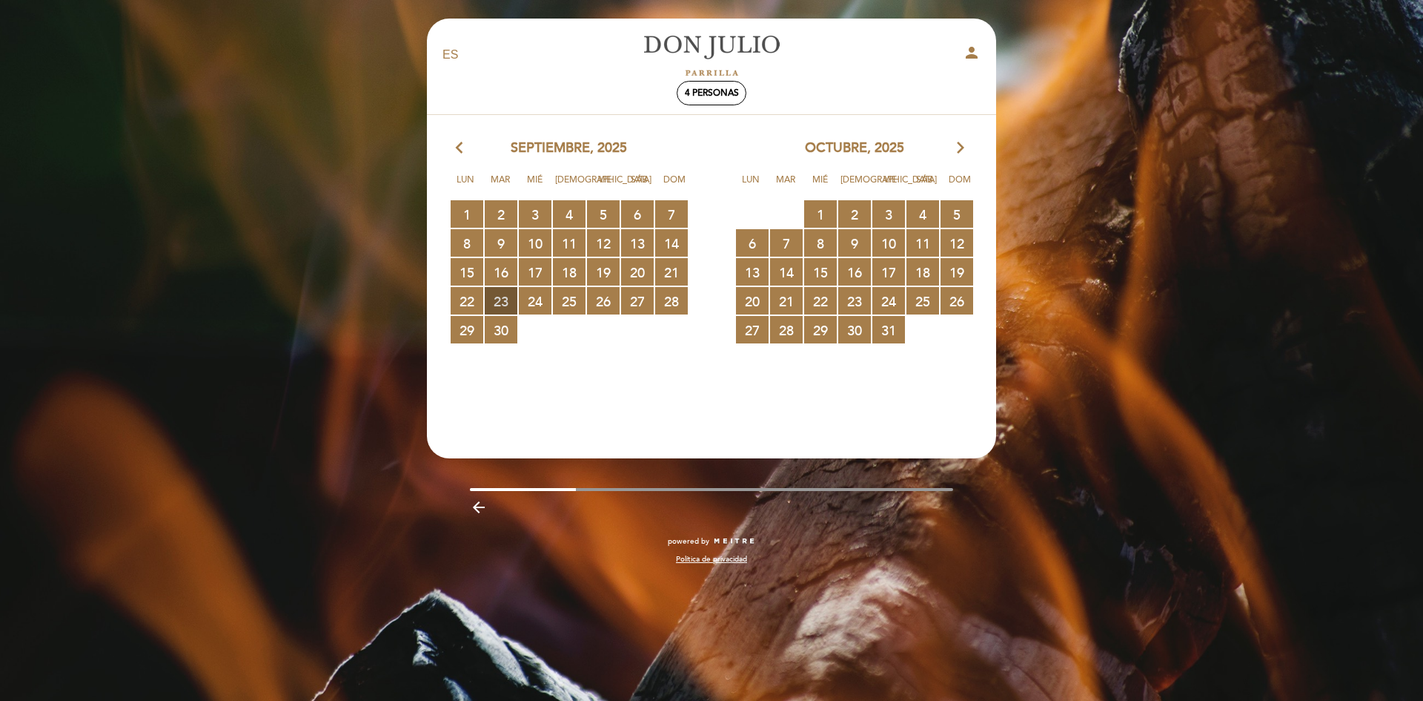
click at [509, 306] on span "23 RESERVAS DISPONIBLES" at bounding box center [501, 300] width 33 height 27
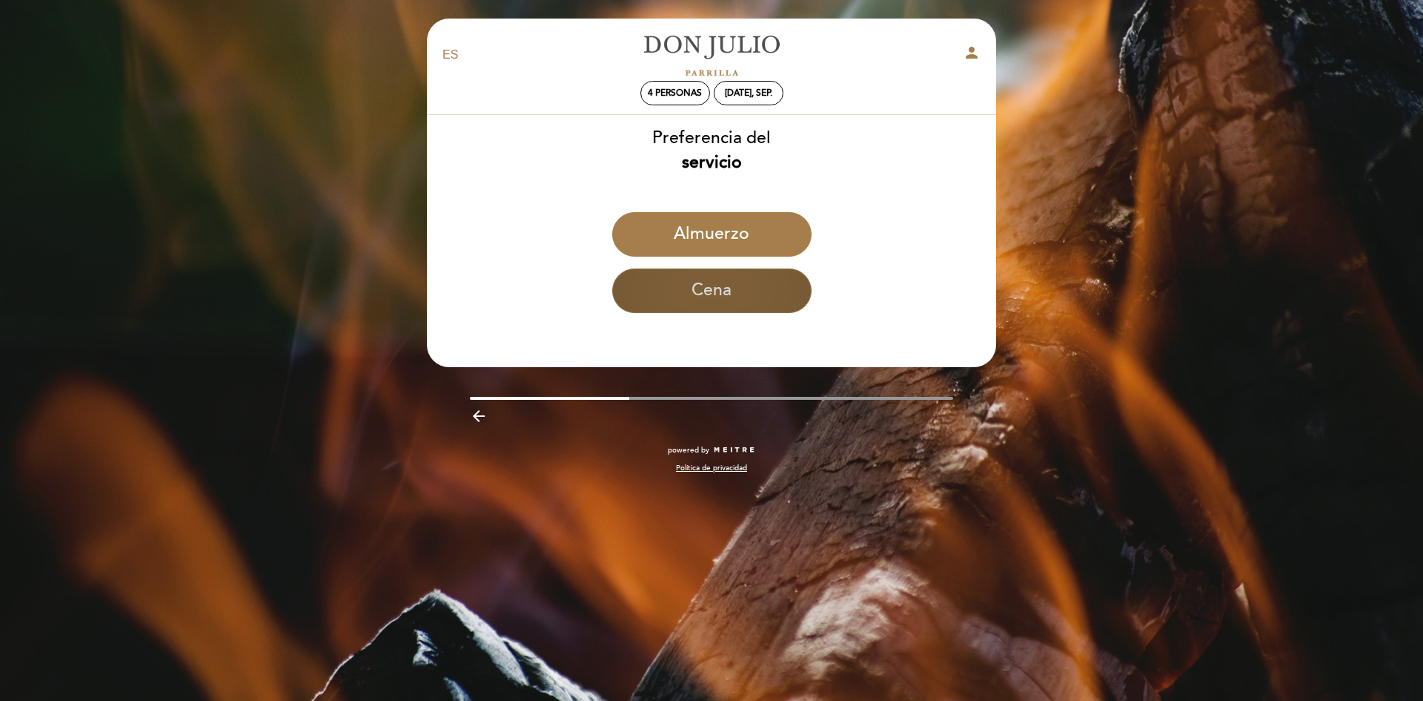
click at [709, 293] on button "Cena" at bounding box center [711, 290] width 199 height 44
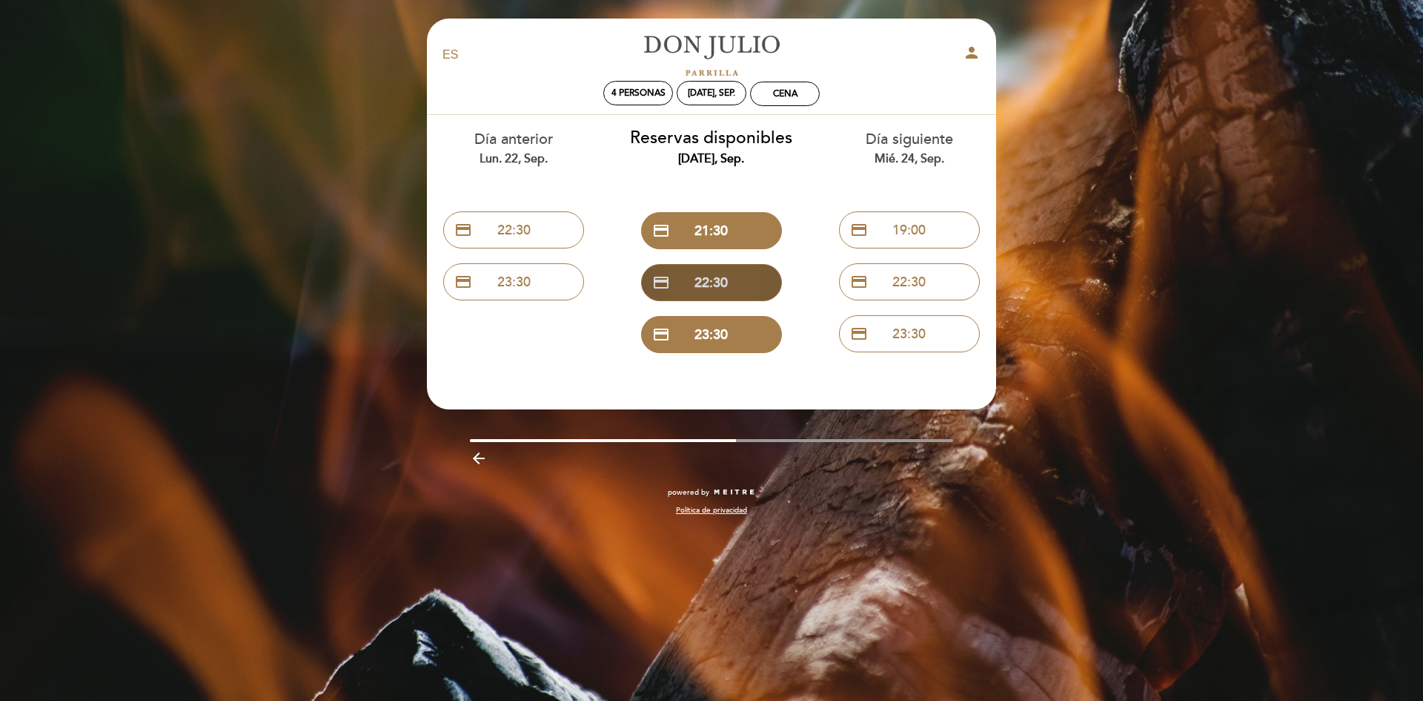
click at [697, 279] on button "credit_card 22:30" at bounding box center [711, 282] width 141 height 37
